Goal: Information Seeking & Learning: Learn about a topic

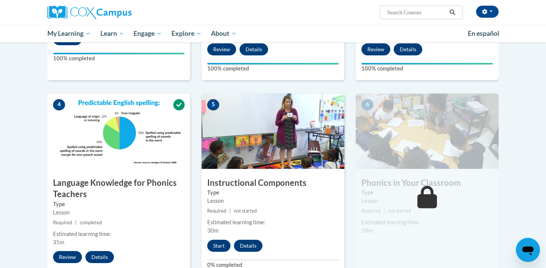
scroll to position [319, 0]
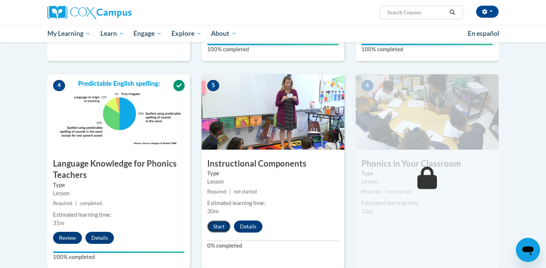
click at [219, 229] on button "Start" at bounding box center [218, 226] width 23 height 12
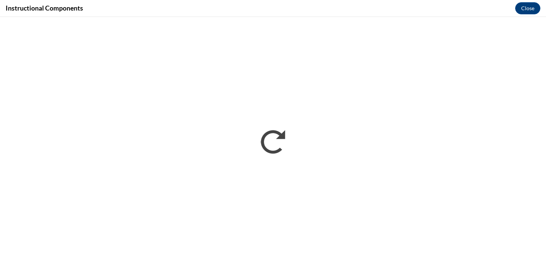
scroll to position [0, 0]
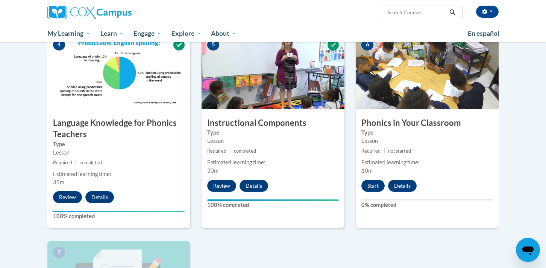
scroll to position [362, 0]
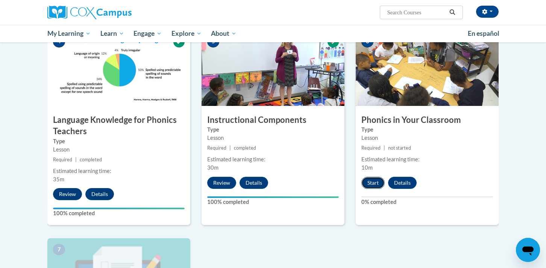
click at [374, 183] on button "Start" at bounding box center [373, 182] width 23 height 12
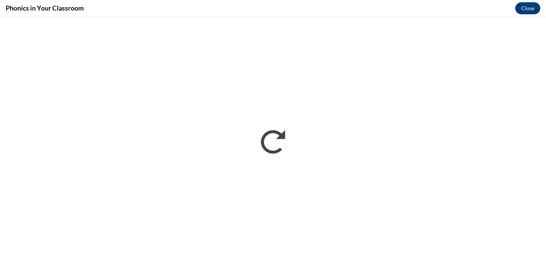
scroll to position [0, 0]
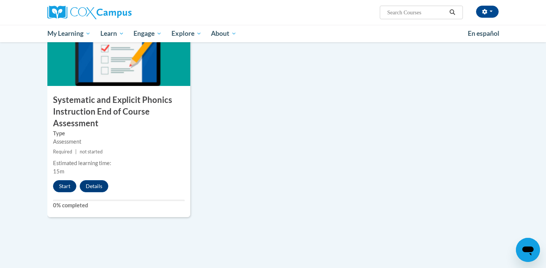
scroll to position [597, 0]
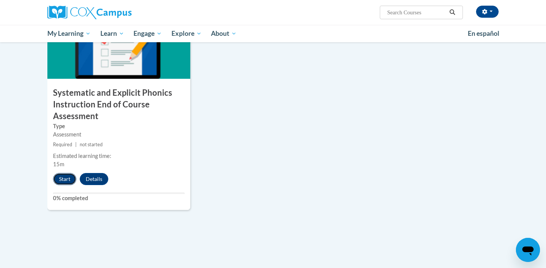
click at [63, 180] on button "Start" at bounding box center [64, 179] width 23 height 12
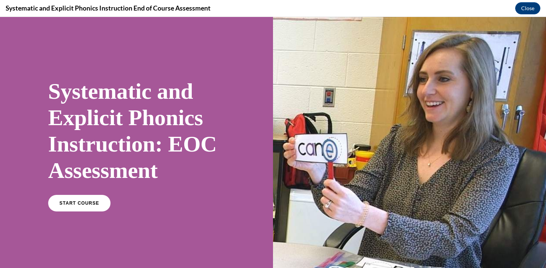
scroll to position [0, 0]
click at [75, 205] on link "START COURSE" at bounding box center [79, 202] width 65 height 17
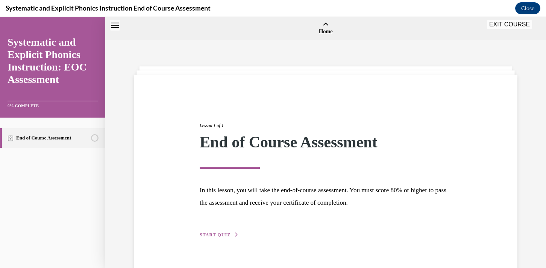
scroll to position [23, 0]
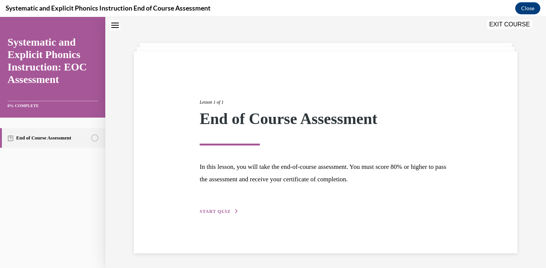
click at [219, 214] on button "START QUIZ" at bounding box center [219, 211] width 39 height 7
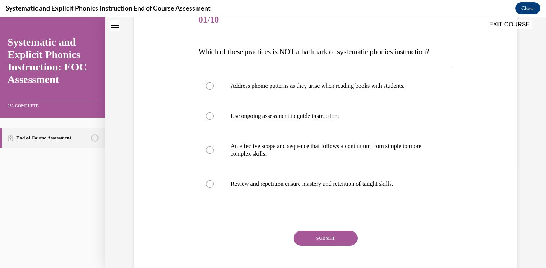
scroll to position [101, 0]
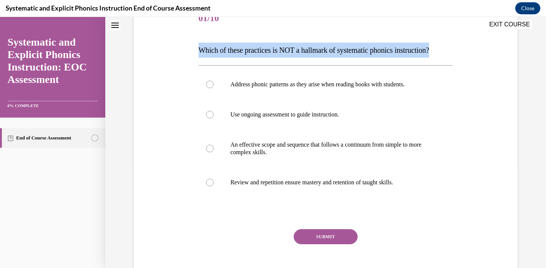
drag, startPoint x: 450, startPoint y: 51, endPoint x: 201, endPoint y: 48, distance: 248.8
click at [201, 48] on p "Which of these practices is NOT a hallmark of systematic phonics instruction?" at bounding box center [326, 50] width 255 height 15
copy span "Which of these practices is NOT a hallmark of systematic phonics instruction?"
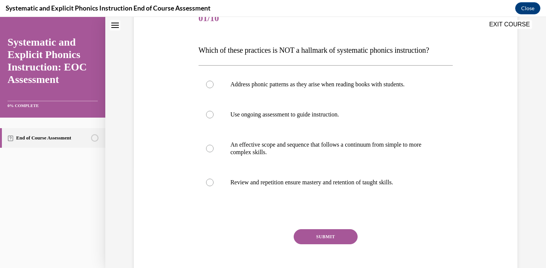
click at [473, 115] on div "Question 01/10 Which of these practices is NOT a hallmark of systematic phonics…" at bounding box center [326, 135] width 388 height 309
click at [229, 87] on div at bounding box center [326, 84] width 255 height 30
click at [315, 238] on button "SUBMIT" at bounding box center [326, 236] width 64 height 15
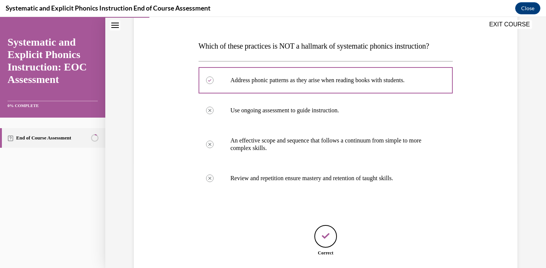
scroll to position [163, 0]
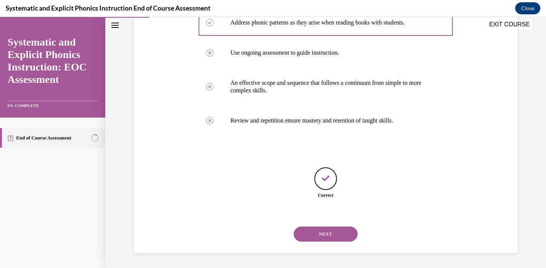
click at [315, 235] on button "NEXT" at bounding box center [326, 233] width 64 height 15
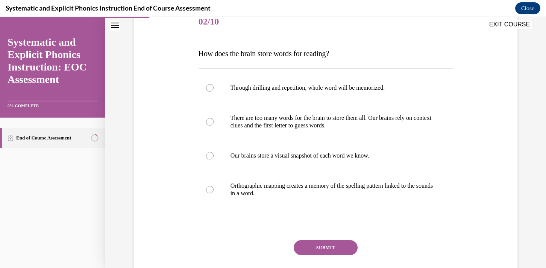
scroll to position [99, 0]
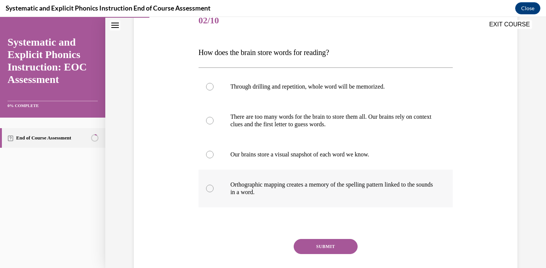
click at [265, 187] on p "Orthographic mapping creates a memory of the spelling pattern linked to the sou…" at bounding box center [333, 188] width 204 height 15
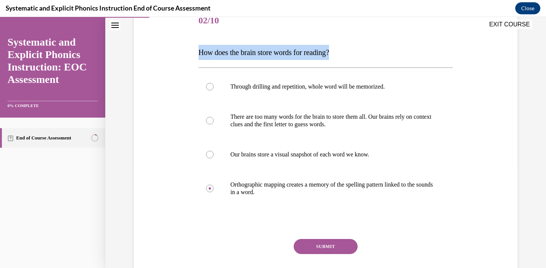
drag, startPoint x: 342, startPoint y: 53, endPoint x: 180, endPoint y: 55, distance: 161.8
click at [180, 55] on div "Question 02/10 How does the brain store words for reading? Through drilling and…" at bounding box center [326, 141] width 388 height 317
copy span "How does the brain store words for reading?"
click at [326, 243] on button "SUBMIT" at bounding box center [326, 246] width 64 height 15
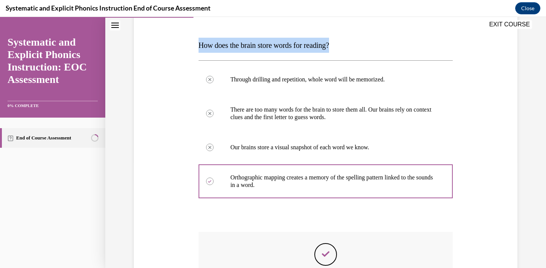
scroll to position [102, 0]
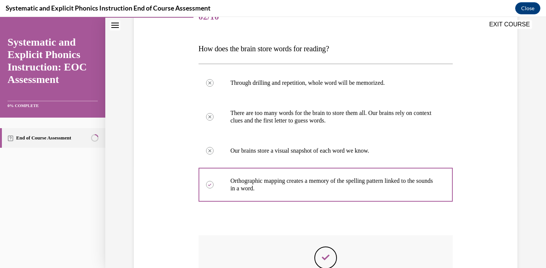
click at [516, 116] on div "Question 02/10 How does the brain store words for reading? Through drilling and…" at bounding box center [326, 169] width 388 height 378
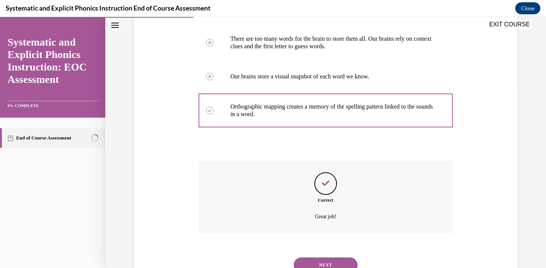
scroll to position [207, 0]
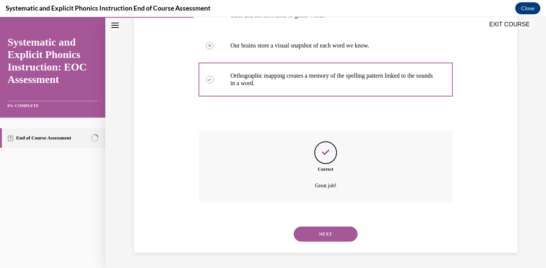
click at [331, 239] on button "NEXT" at bounding box center [326, 233] width 64 height 15
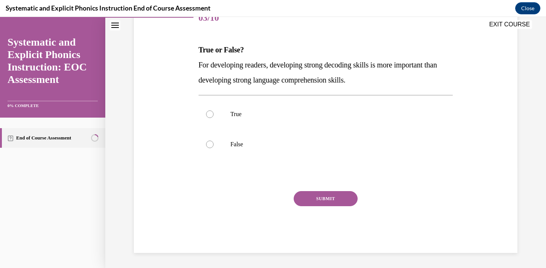
scroll to position [84, 0]
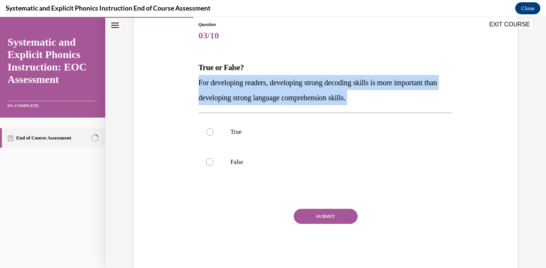
drag, startPoint x: 192, startPoint y: 84, endPoint x: 380, endPoint y: 111, distance: 190.1
click at [380, 111] on div "Question 03/10 True or False? For developing readers, developing strong decodin…" at bounding box center [326, 134] width 388 height 272
copy div "For developing readers, developing strong decoding skills is more important tha…"
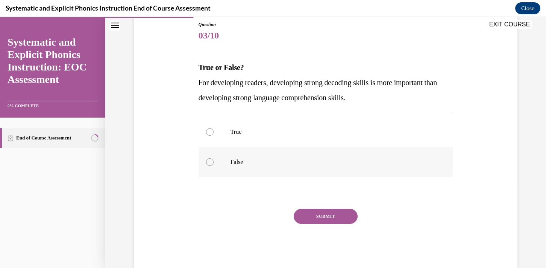
click at [232, 155] on div at bounding box center [326, 162] width 255 height 30
click at [319, 217] on button "SUBMIT" at bounding box center [326, 215] width 64 height 15
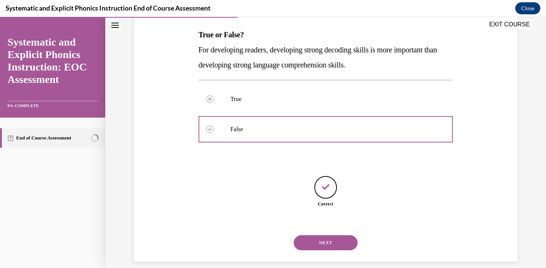
scroll to position [125, 0]
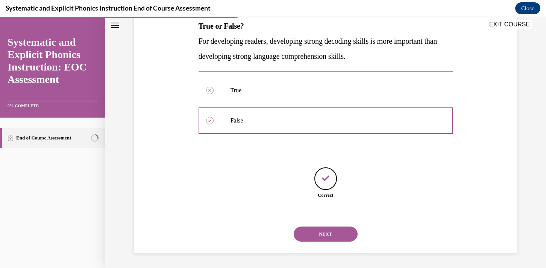
click at [317, 236] on button "NEXT" at bounding box center [326, 233] width 64 height 15
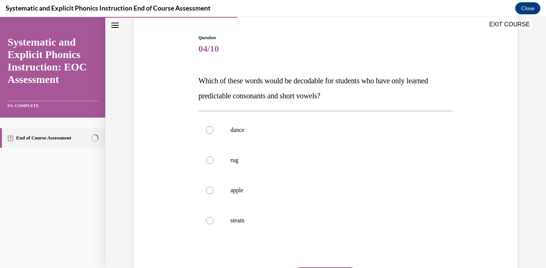
scroll to position [72, 0]
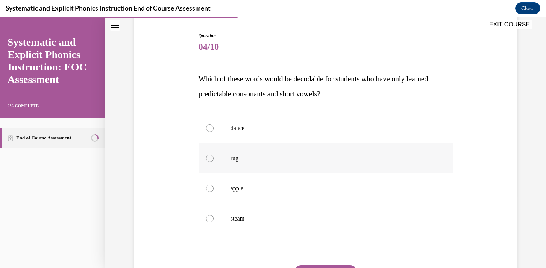
click at [267, 159] on p "rug" at bounding box center [333, 158] width 204 height 8
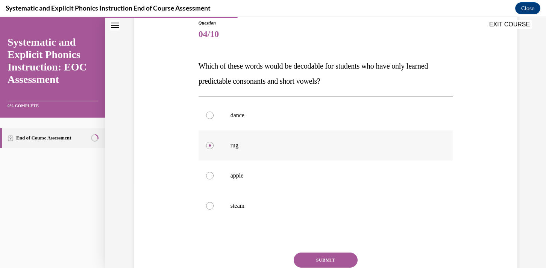
scroll to position [94, 0]
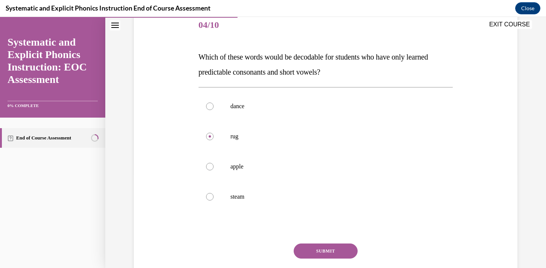
click at [332, 256] on button "SUBMIT" at bounding box center [326, 250] width 64 height 15
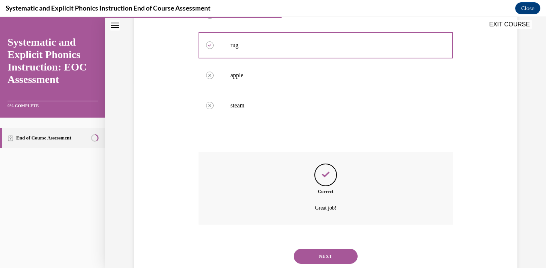
scroll to position [207, 0]
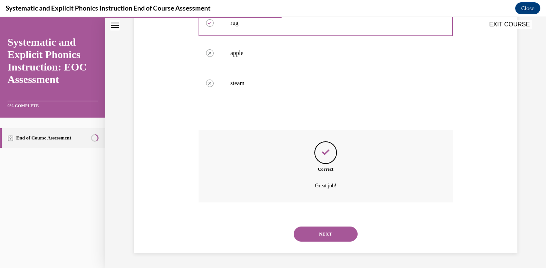
click at [326, 237] on button "NEXT" at bounding box center [326, 233] width 64 height 15
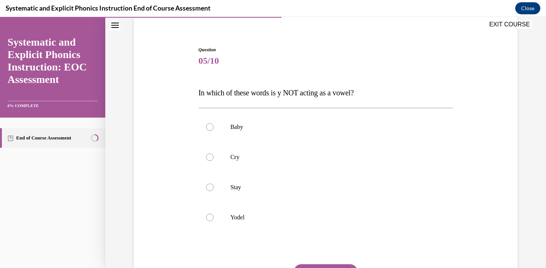
scroll to position [59, 0]
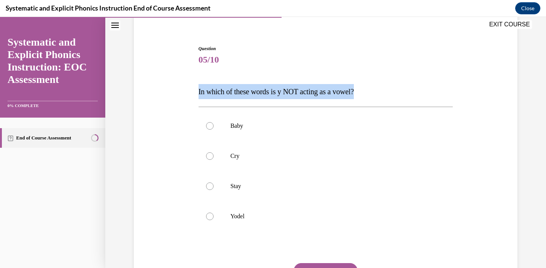
drag, startPoint x: 363, startPoint y: 95, endPoint x: 171, endPoint y: 96, distance: 191.6
click at [171, 96] on div "Question 05/10 In which of these words is y NOT acting as a vowel? Baby Cry Sta…" at bounding box center [326, 174] width 388 height 302
copy span "In which of these words is y NOT acting as a vowel?"
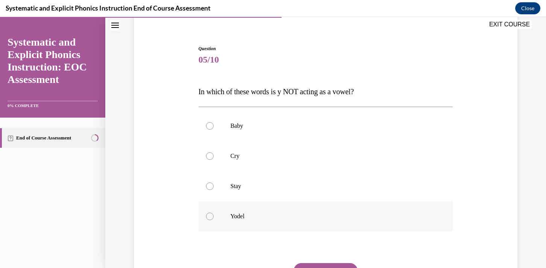
click at [208, 217] on div at bounding box center [210, 216] width 8 height 8
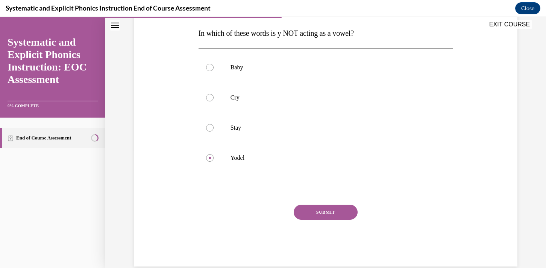
click at [316, 213] on button "SUBMIT" at bounding box center [326, 211] width 64 height 15
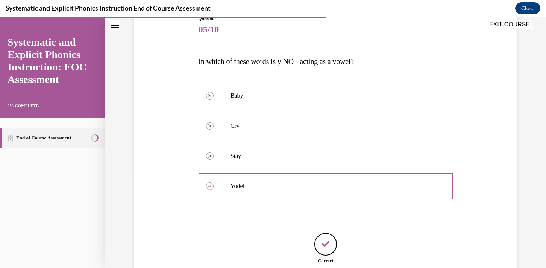
scroll to position [155, 0]
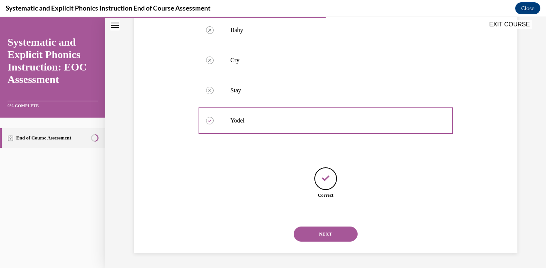
click at [318, 228] on button "NEXT" at bounding box center [326, 233] width 64 height 15
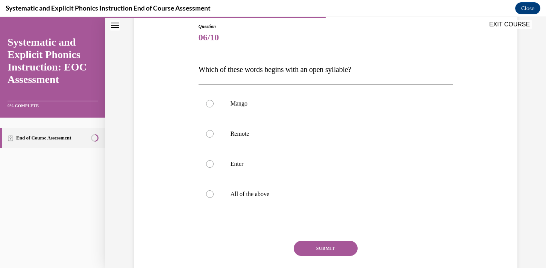
scroll to position [82, 0]
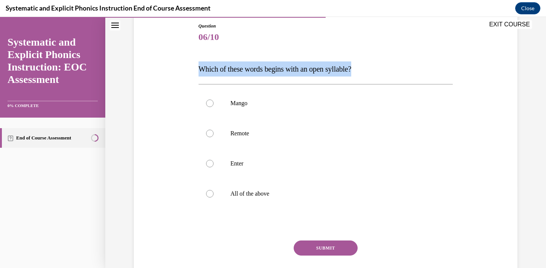
drag, startPoint x: 372, startPoint y: 65, endPoint x: 146, endPoint y: 65, distance: 225.4
click at [146, 66] on div "Question 06/10 Which of these words begins with an open syllable? Mango Remote …" at bounding box center [326, 151] width 388 height 302
copy span "Which of these words begins with an open syllable?"
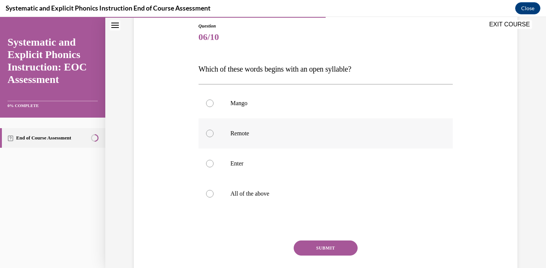
click at [228, 135] on div at bounding box center [326, 133] width 255 height 30
click at [329, 242] on button "SUBMIT" at bounding box center [326, 247] width 64 height 15
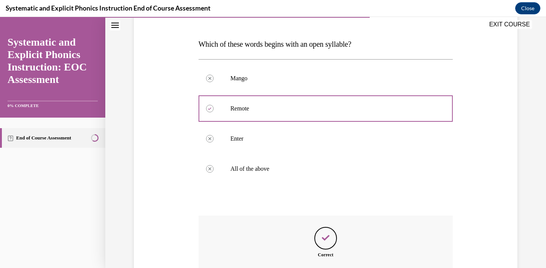
scroll to position [192, 0]
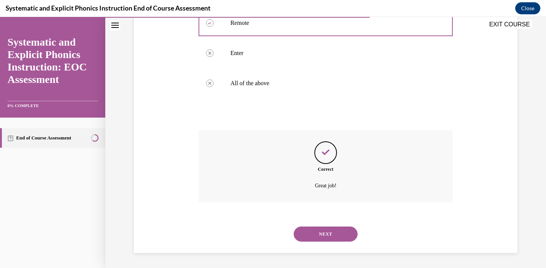
click at [329, 234] on button "NEXT" at bounding box center [326, 233] width 64 height 15
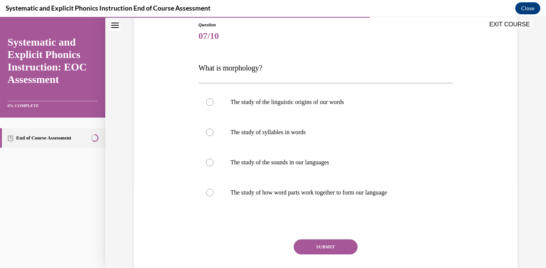
scroll to position [96, 0]
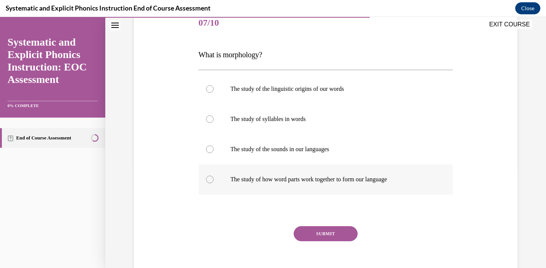
click at [230, 179] on div at bounding box center [326, 179] width 255 height 30
click at [316, 233] on button "SUBMIT" at bounding box center [326, 233] width 64 height 15
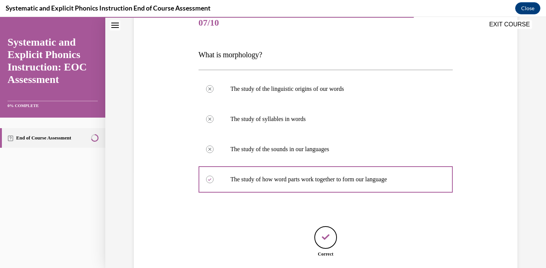
scroll to position [96, 0]
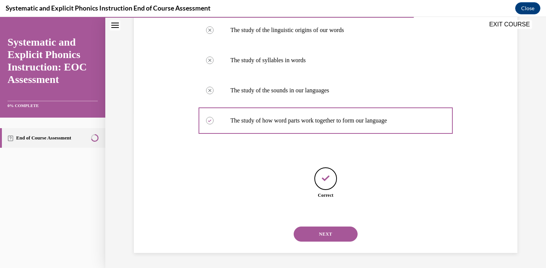
click at [332, 234] on button "NEXT" at bounding box center [326, 233] width 64 height 15
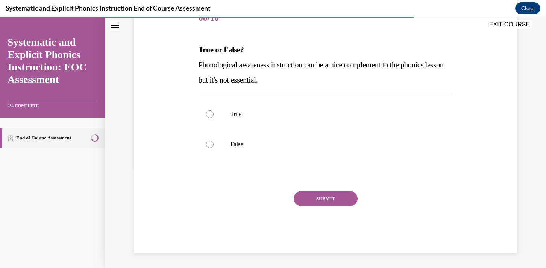
scroll to position [84, 0]
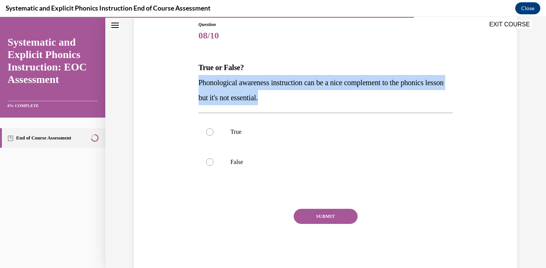
drag, startPoint x: 299, startPoint y: 101, endPoint x: 196, endPoint y: 83, distance: 105.1
click at [196, 83] on div "Question 08/10 True or False? Phonological awareness instruction can be a nice …" at bounding box center [326, 134] width 388 height 272
copy span "Phonological awareness instruction can be a nice complement to the phonics less…"
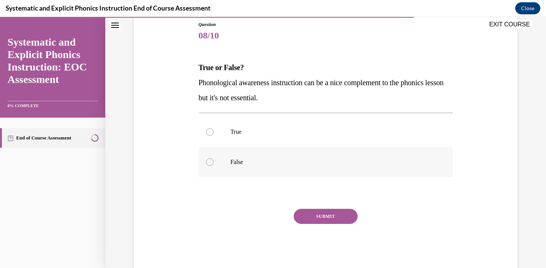
click at [231, 158] on p "False" at bounding box center [333, 162] width 204 height 8
click at [338, 213] on button "SUBMIT" at bounding box center [326, 215] width 64 height 15
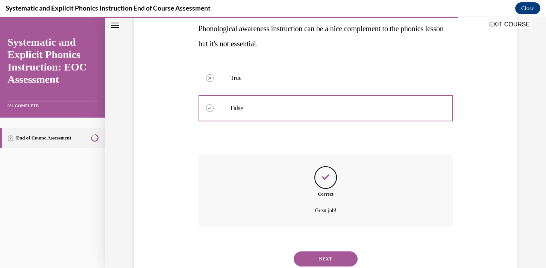
scroll to position [162, 0]
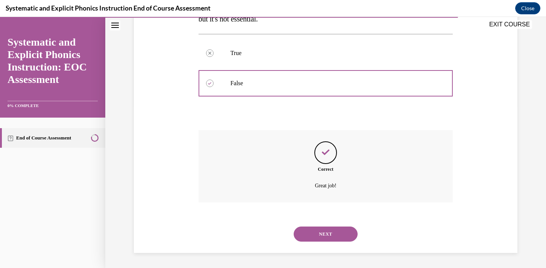
click at [319, 233] on button "NEXT" at bounding box center [326, 233] width 64 height 15
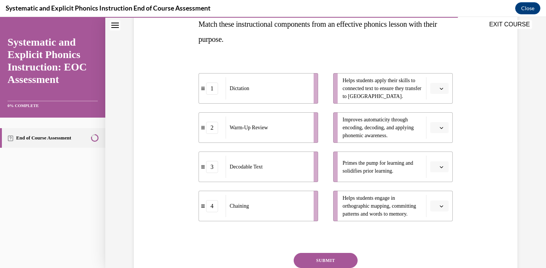
scroll to position [127, 0]
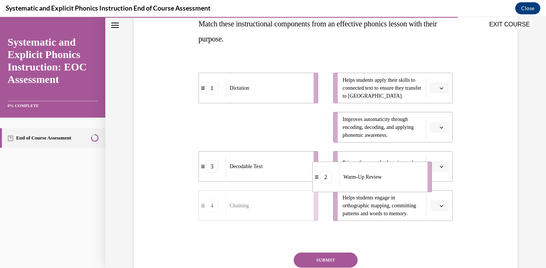
drag, startPoint x: 261, startPoint y: 129, endPoint x: 367, endPoint y: 175, distance: 115.8
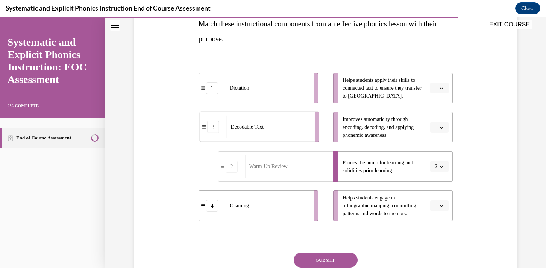
click at [287, 131] on div "Decodable Text" at bounding box center [268, 127] width 83 height 22
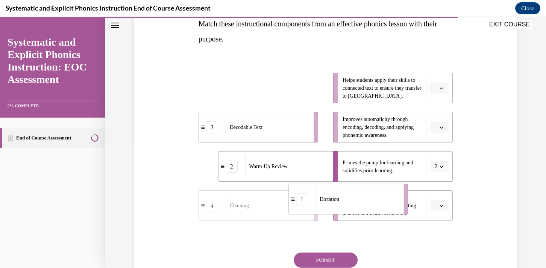
drag, startPoint x: 294, startPoint y: 87, endPoint x: 383, endPoint y: 198, distance: 142.9
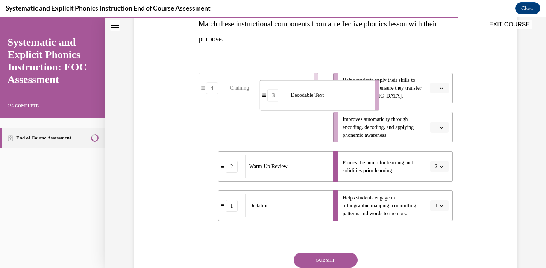
drag, startPoint x: 287, startPoint y: 136, endPoint x: 348, endPoint y: 105, distance: 68.7
click at [348, 105] on div "Decodable Text" at bounding box center [328, 95] width 83 height 22
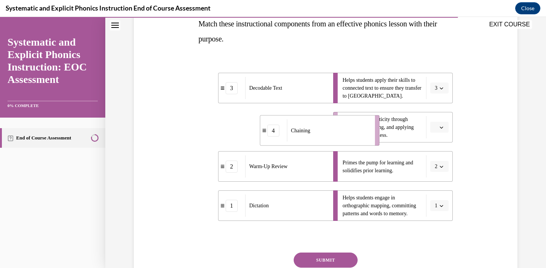
drag, startPoint x: 281, startPoint y: 124, endPoint x: 343, endPoint y: 127, distance: 62.2
click at [343, 127] on div "Chaining" at bounding box center [328, 130] width 83 height 22
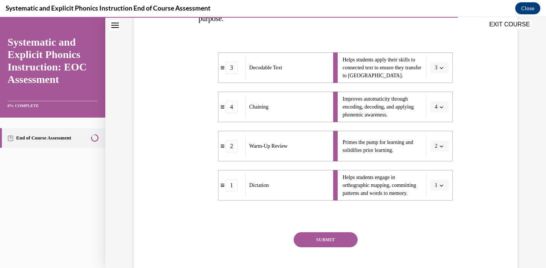
scroll to position [154, 0]
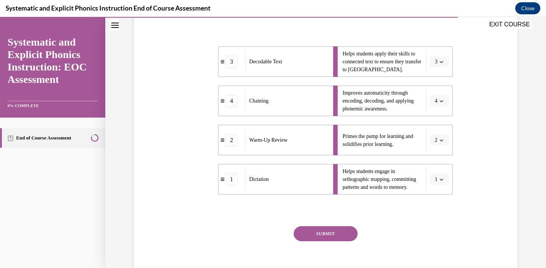
click at [323, 230] on button "SUBMIT" at bounding box center [326, 233] width 64 height 15
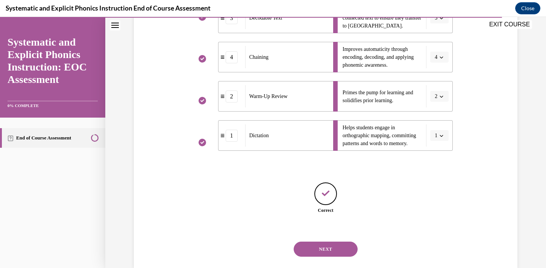
scroll to position [212, 0]
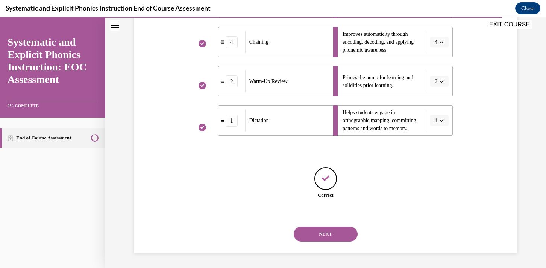
click at [322, 231] on button "NEXT" at bounding box center [326, 233] width 64 height 15
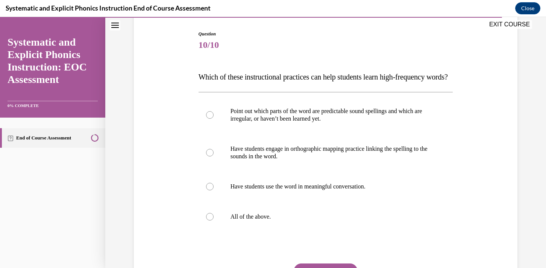
scroll to position [75, 0]
click at [329, 231] on div at bounding box center [326, 216] width 255 height 30
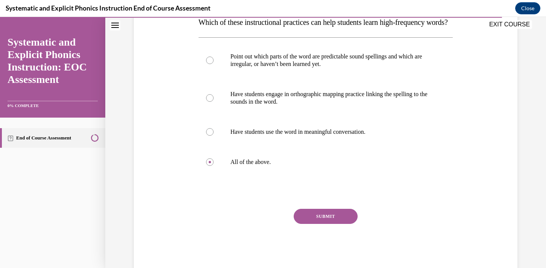
click at [329, 224] on button "SUBMIT" at bounding box center [326, 215] width 64 height 15
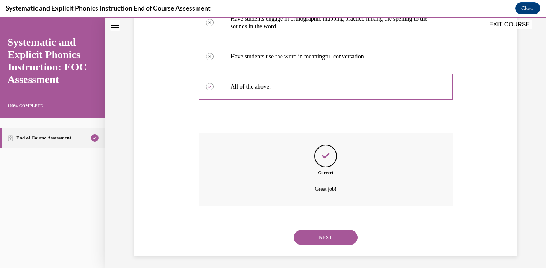
scroll to position [222, 0]
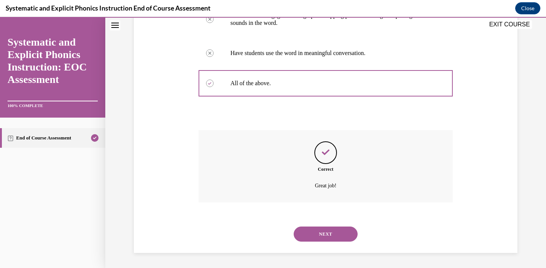
click at [319, 236] on button "NEXT" at bounding box center [326, 233] width 64 height 15
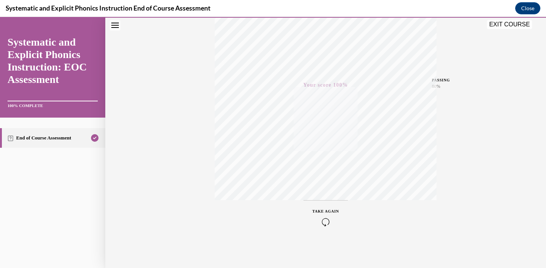
scroll to position [0, 0]
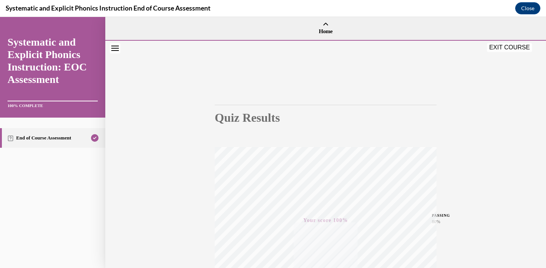
click at [505, 48] on button "EXIT COURSE" at bounding box center [509, 47] width 45 height 9
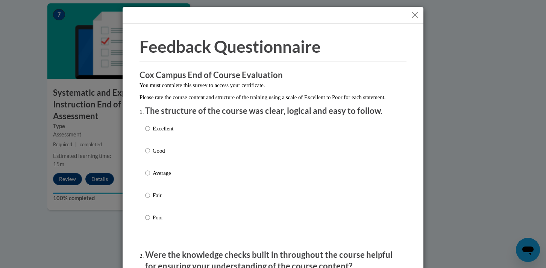
click at [187, 156] on div "Excellent Good Average Fair Poor" at bounding box center [273, 181] width 256 height 123
click at [162, 155] on p "Good" at bounding box center [163, 150] width 21 height 8
click at [150, 155] on input "Good" at bounding box center [147, 150] width 5 height 8
radio input "true"
click at [415, 15] on button "Close" at bounding box center [415, 14] width 9 height 9
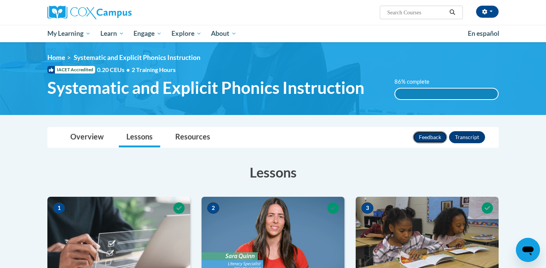
click at [435, 135] on button "Feedback" at bounding box center [430, 137] width 34 height 12
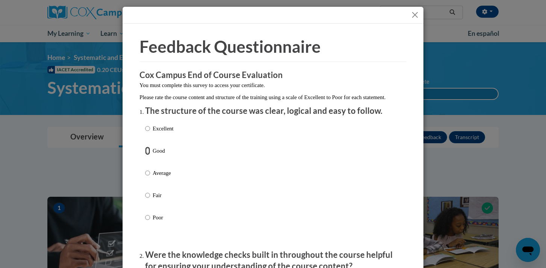
click at [148, 155] on input "Good" at bounding box center [147, 150] width 5 height 8
radio input "true"
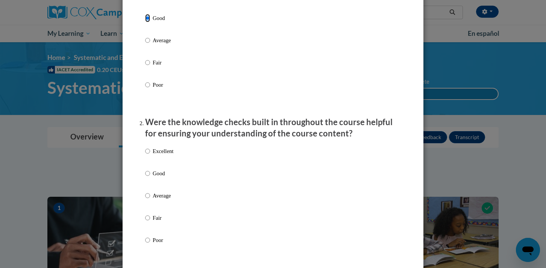
scroll to position [134, 0]
click at [147, 176] on input "Good" at bounding box center [147, 172] width 5 height 8
radio input "true"
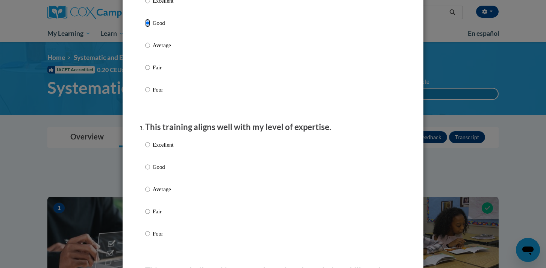
scroll to position [285, 0]
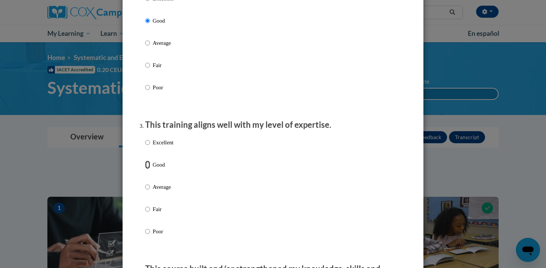
click at [146, 169] on input "Good" at bounding box center [147, 164] width 5 height 8
radio input "true"
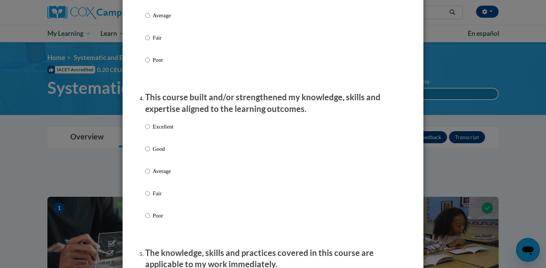
scroll to position [459, 0]
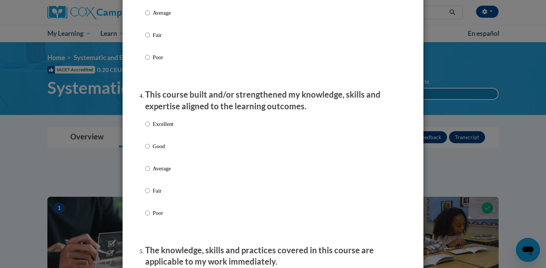
click at [145, 140] on label "Excellent" at bounding box center [159, 130] width 28 height 20
click at [145, 128] on input "Excellent" at bounding box center [147, 124] width 5 height 8
radio input "true"
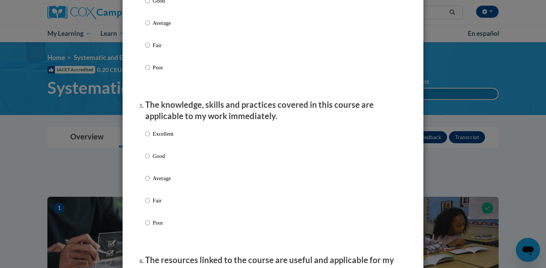
scroll to position [605, 0]
click at [145, 147] on label "Excellent" at bounding box center [159, 139] width 28 height 20
click at [145, 137] on input "Excellent" at bounding box center [147, 133] width 5 height 8
radio input "true"
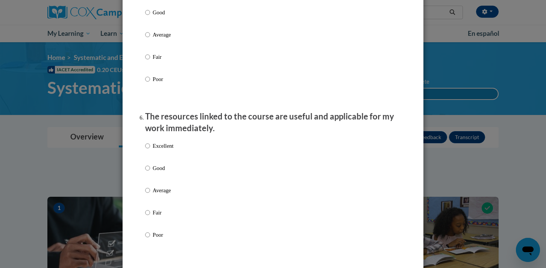
scroll to position [772, 0]
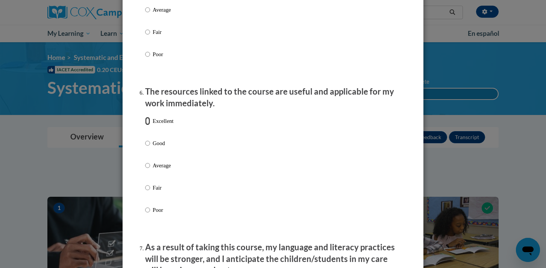
click at [148, 125] on input "Excellent" at bounding box center [147, 121] width 5 height 8
radio input "true"
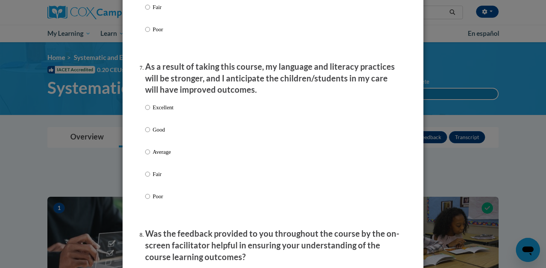
scroll to position [958, 0]
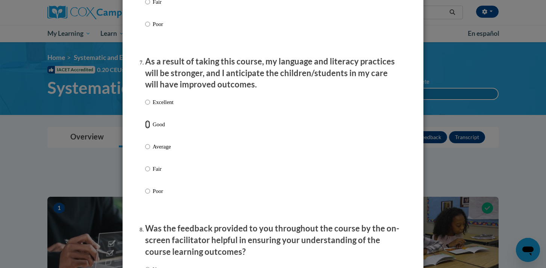
click at [148, 128] on input "Good" at bounding box center [147, 124] width 5 height 8
radio input "true"
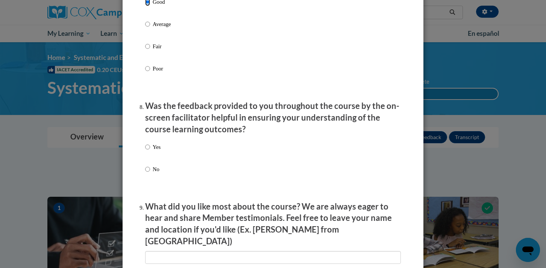
scroll to position [1112, 0]
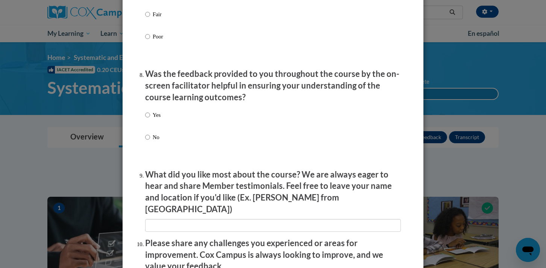
click at [148, 128] on label "Yes" at bounding box center [152, 121] width 15 height 20
click at [148, 119] on input "Yes" at bounding box center [147, 115] width 5 height 8
radio input "true"
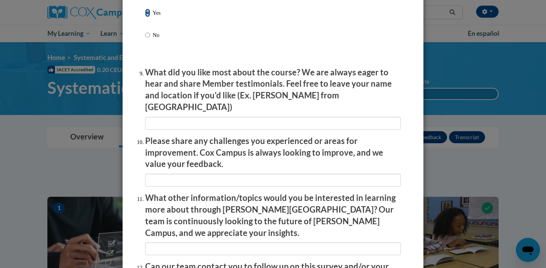
scroll to position [1216, 0]
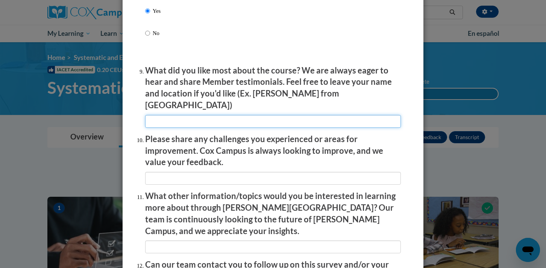
click at [176, 118] on input "textbox" at bounding box center [273, 121] width 256 height 13
type input "a"
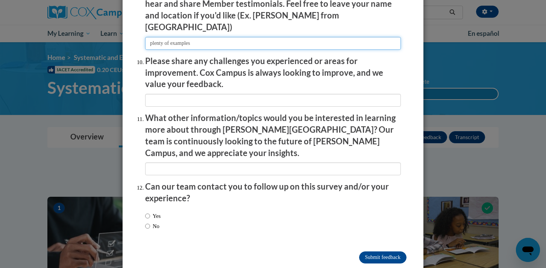
scroll to position [1298, 0]
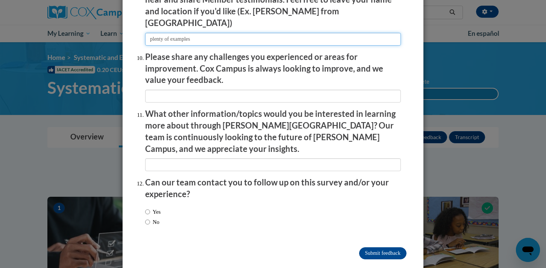
type input "plenty of examples"
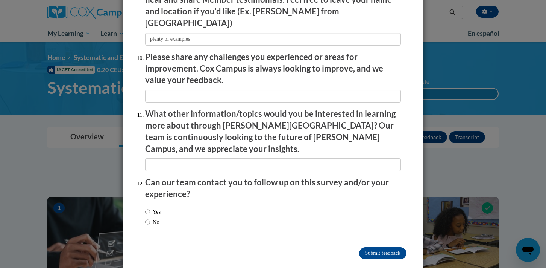
click at [152, 218] on label "No" at bounding box center [152, 222] width 14 height 8
click at [150, 218] on input "No" at bounding box center [147, 222] width 5 height 8
radio input "true"
click at [368, 247] on input "Submit feedback" at bounding box center [382, 253] width 47 height 12
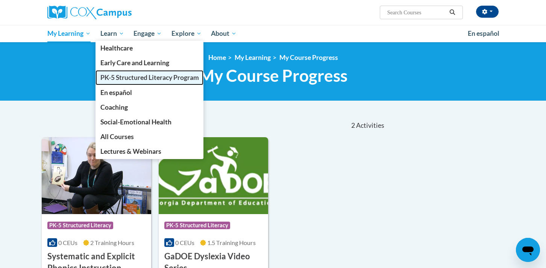
click at [121, 79] on span "PK-5 Structured Literacy Program" at bounding box center [149, 77] width 99 height 8
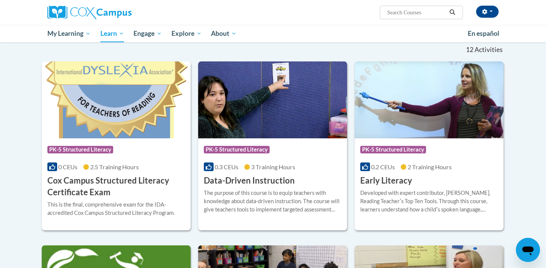
scroll to position [223, 0]
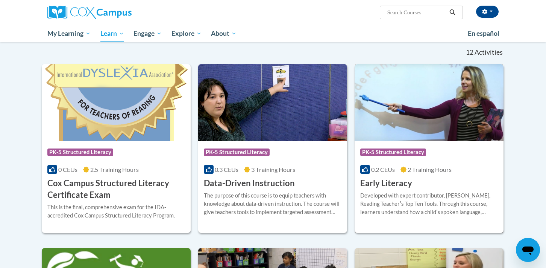
click at [470, 159] on div "Course Category: PK-5 Structured Literacy" at bounding box center [430, 153] width 138 height 17
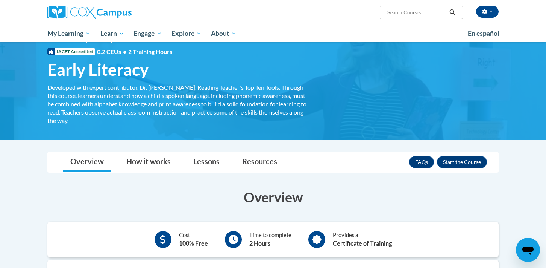
scroll to position [17, 0]
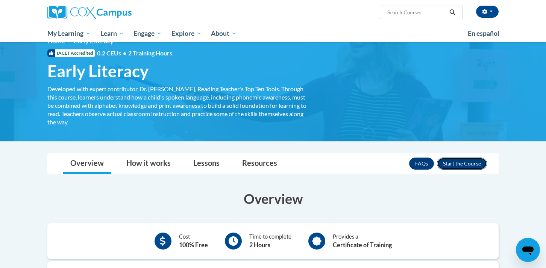
click at [470, 165] on button "Enroll" at bounding box center [462, 163] width 50 height 12
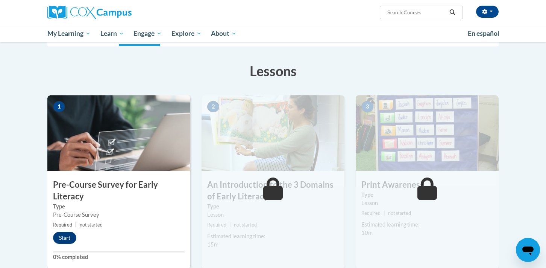
scroll to position [105, 0]
